Goal: Browse casually: Explore the website without a specific task or goal

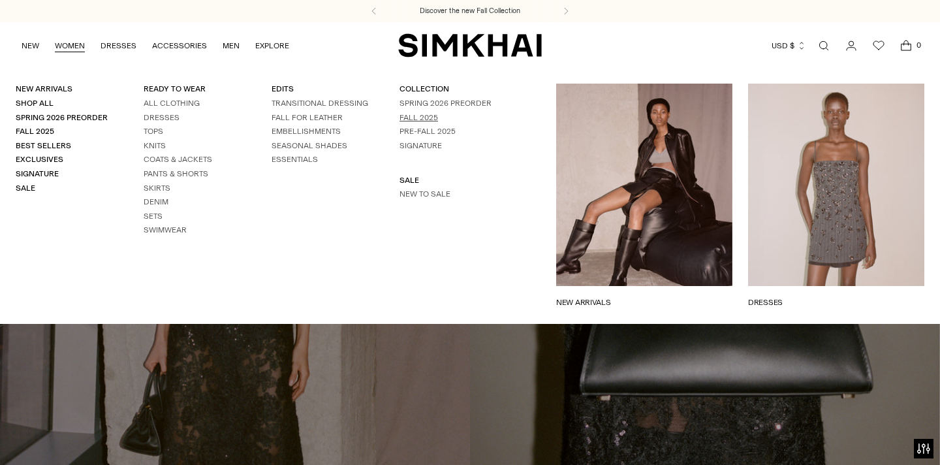
click at [404, 121] on link "Fall 2025" at bounding box center [418, 117] width 39 height 9
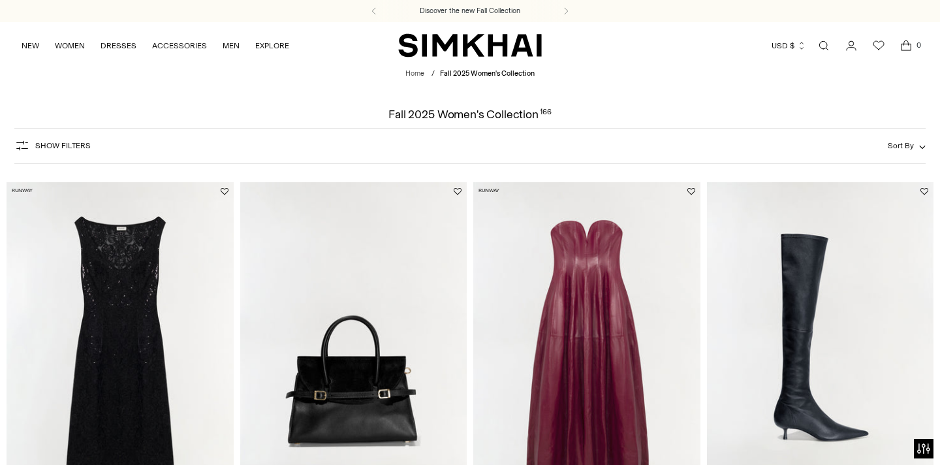
scroll to position [93, 0]
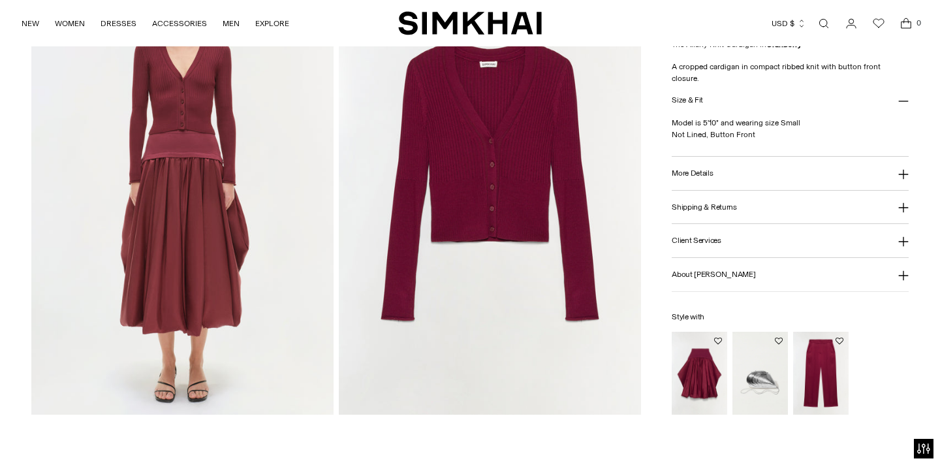
scroll to position [1051, 0]
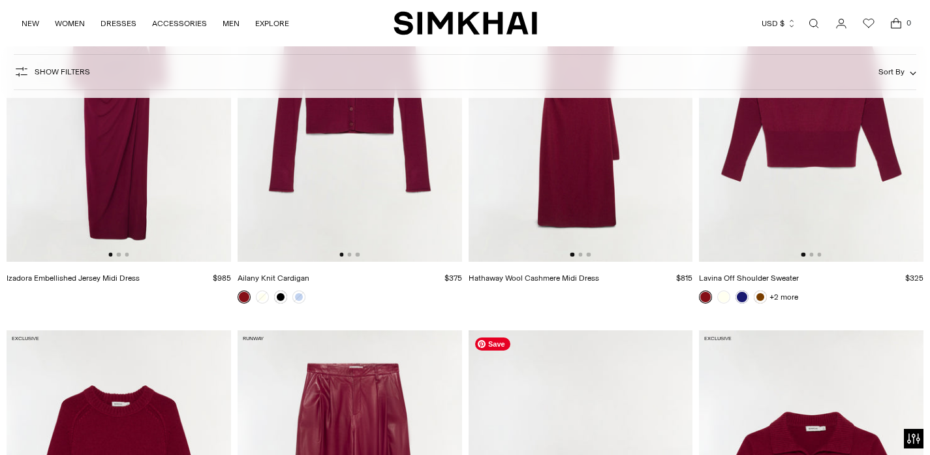
scroll to position [6152, 0]
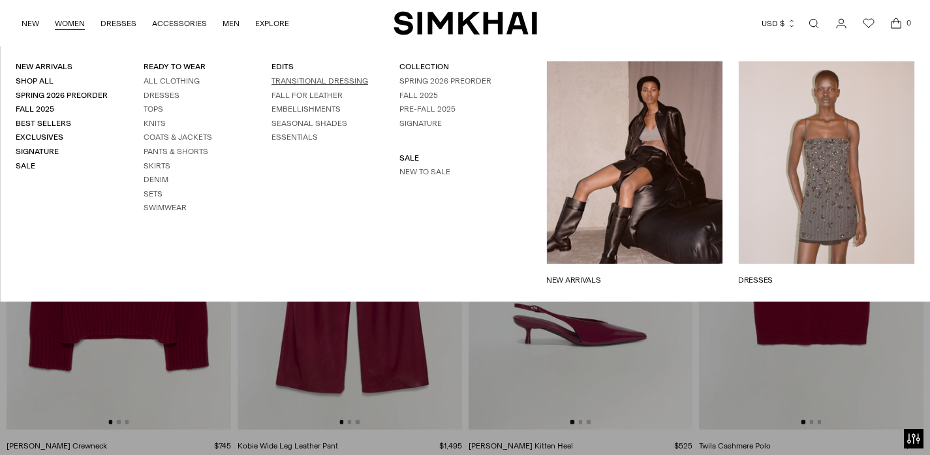
click at [307, 80] on link "TRANSITIONAL DRESSING" at bounding box center [319, 80] width 97 height 9
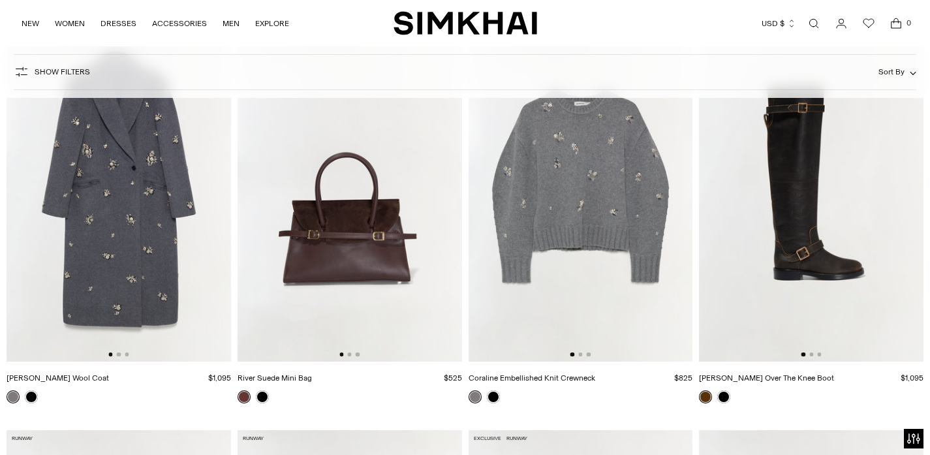
scroll to position [157, 0]
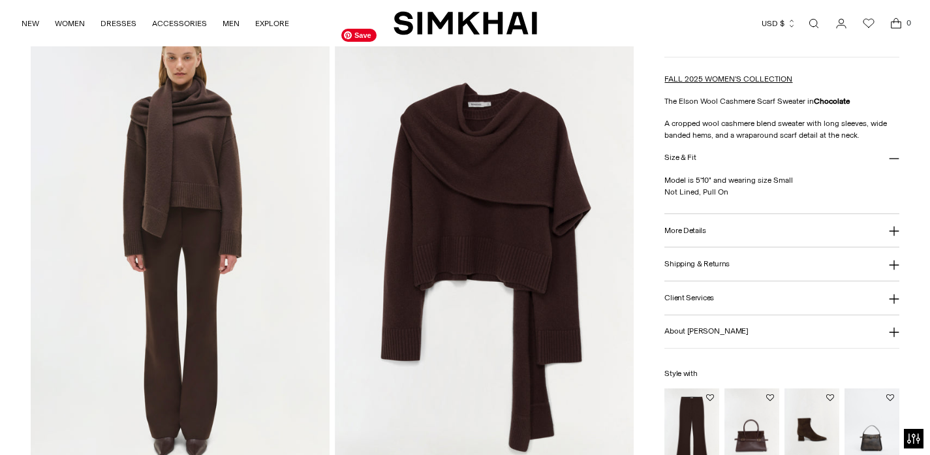
scroll to position [907, 0]
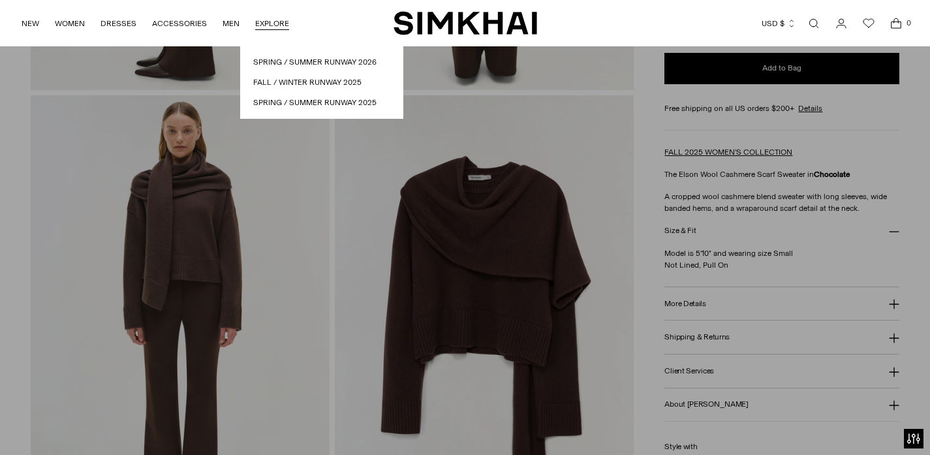
click at [260, 30] on link "EXPLORE" at bounding box center [272, 23] width 34 height 29
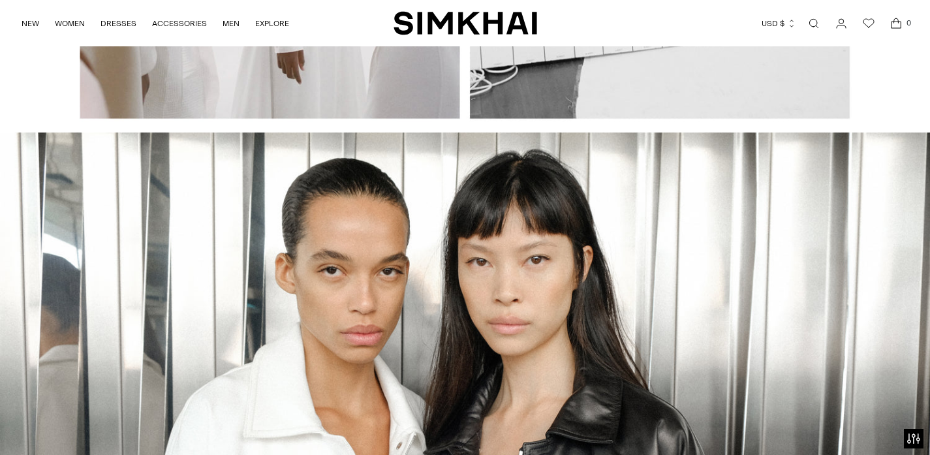
scroll to position [5478, 0]
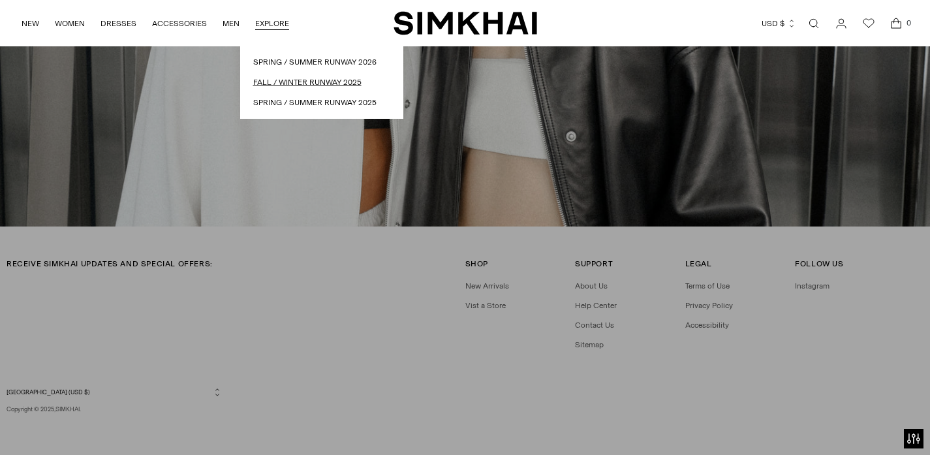
click at [277, 84] on link "Fall / Winter Runway 2025" at bounding box center [321, 82] width 137 height 12
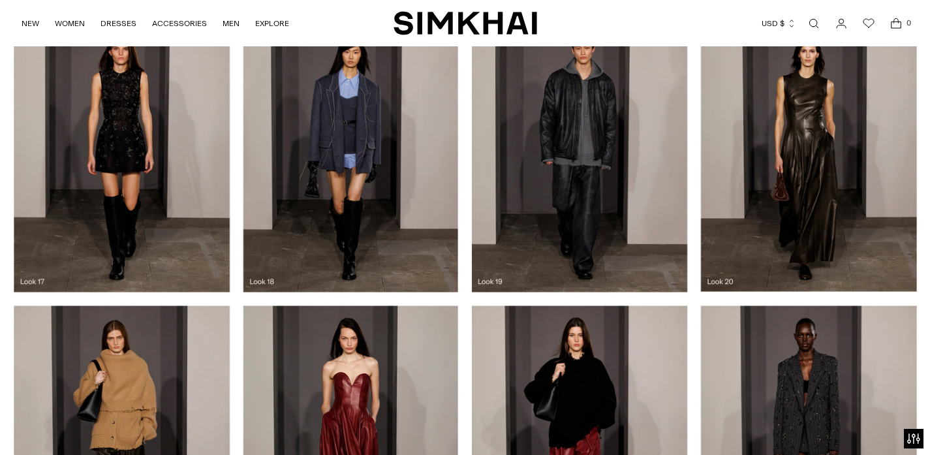
scroll to position [1639, 0]
